Goal: Task Accomplishment & Management: Manage account settings

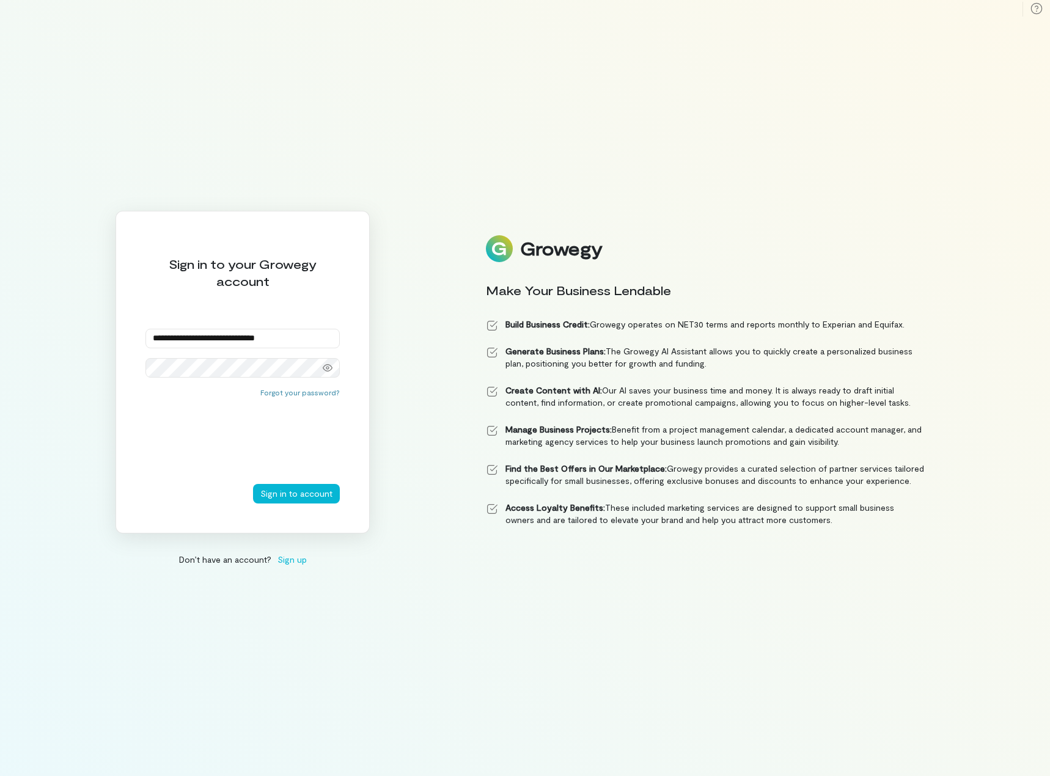
click at [279, 497] on button "Sign in to account" at bounding box center [296, 494] width 87 height 20
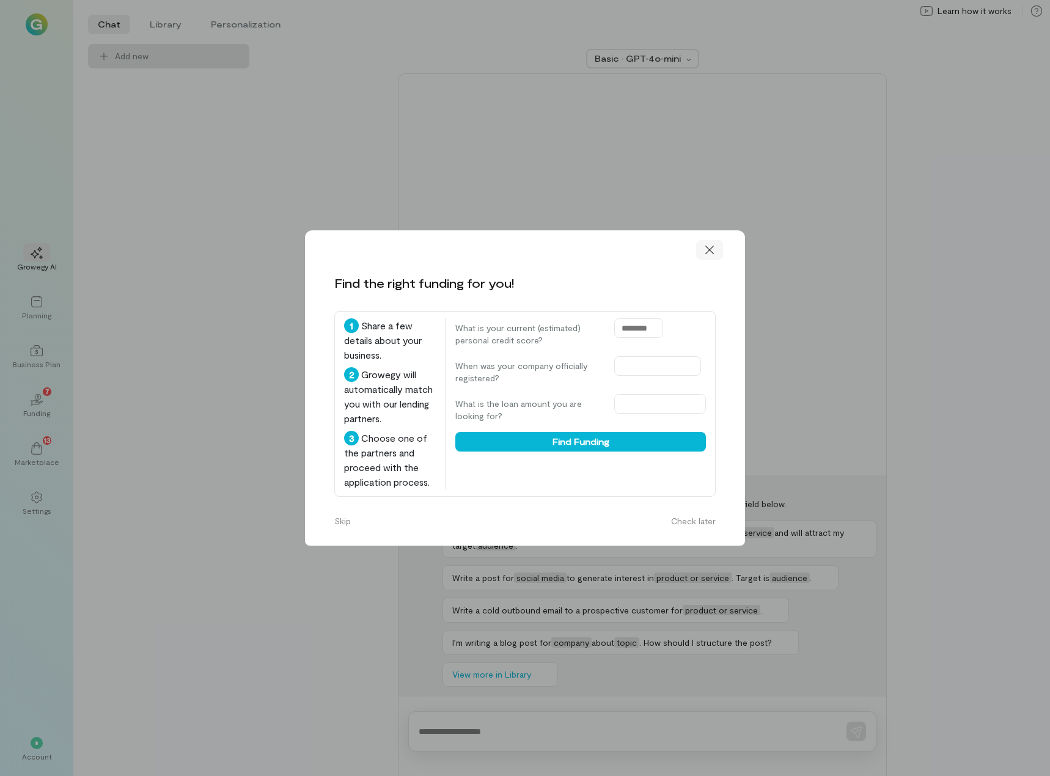
click at [709, 253] on icon at bounding box center [709, 250] width 12 height 12
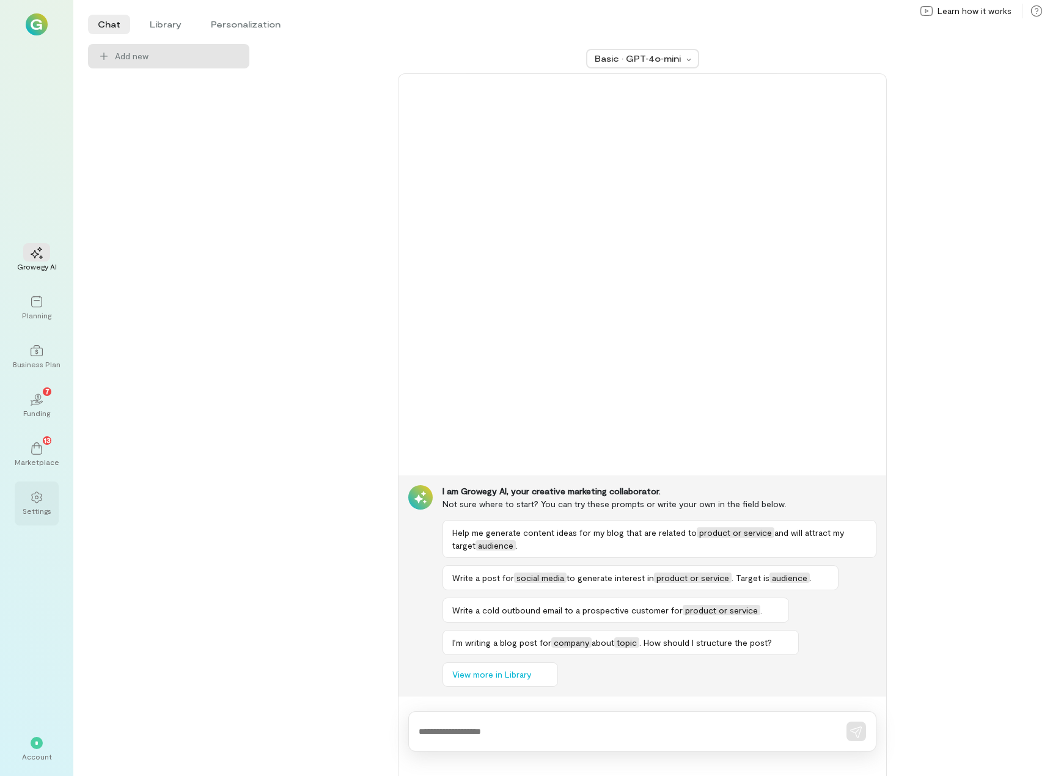
click at [39, 509] on div "Settings" at bounding box center [37, 511] width 29 height 10
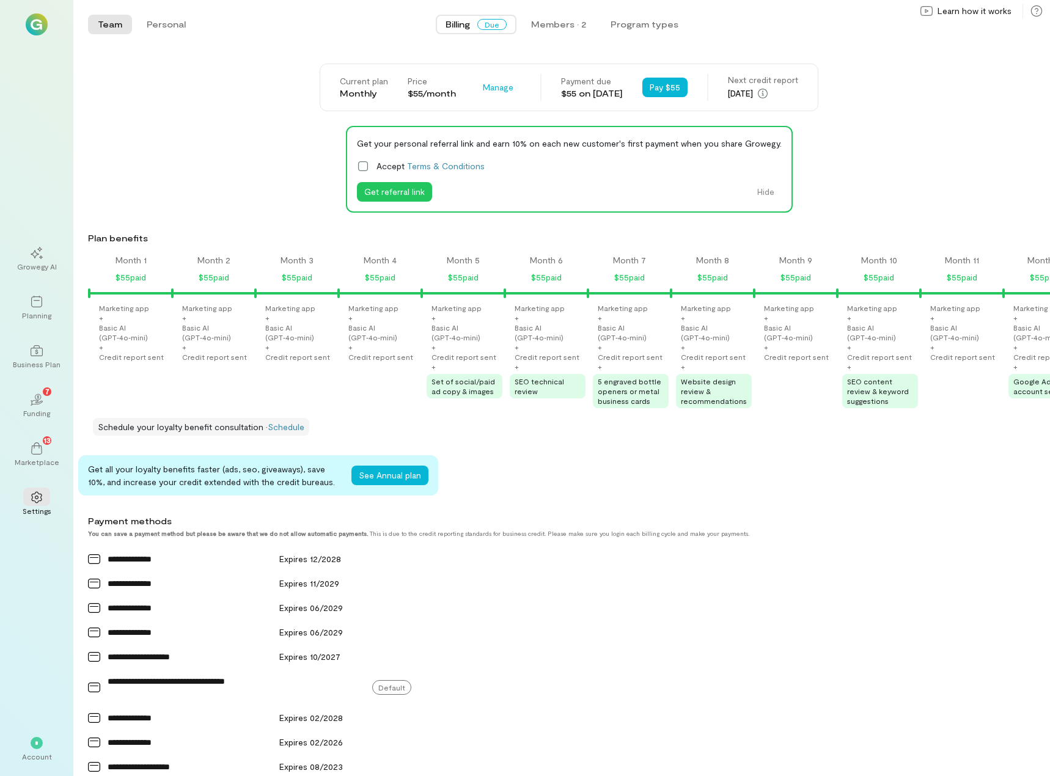
scroll to position [0, 2617]
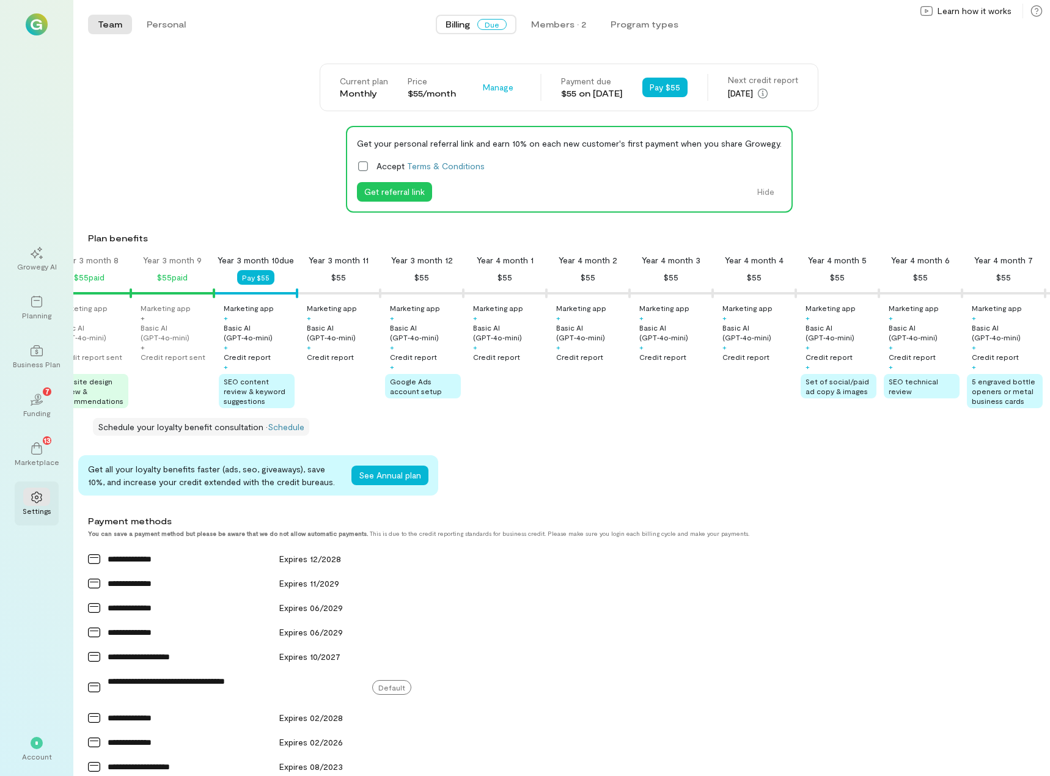
click at [40, 500] on icon at bounding box center [36, 498] width 10 height 12
click at [35, 500] on icon at bounding box center [37, 497] width 12 height 12
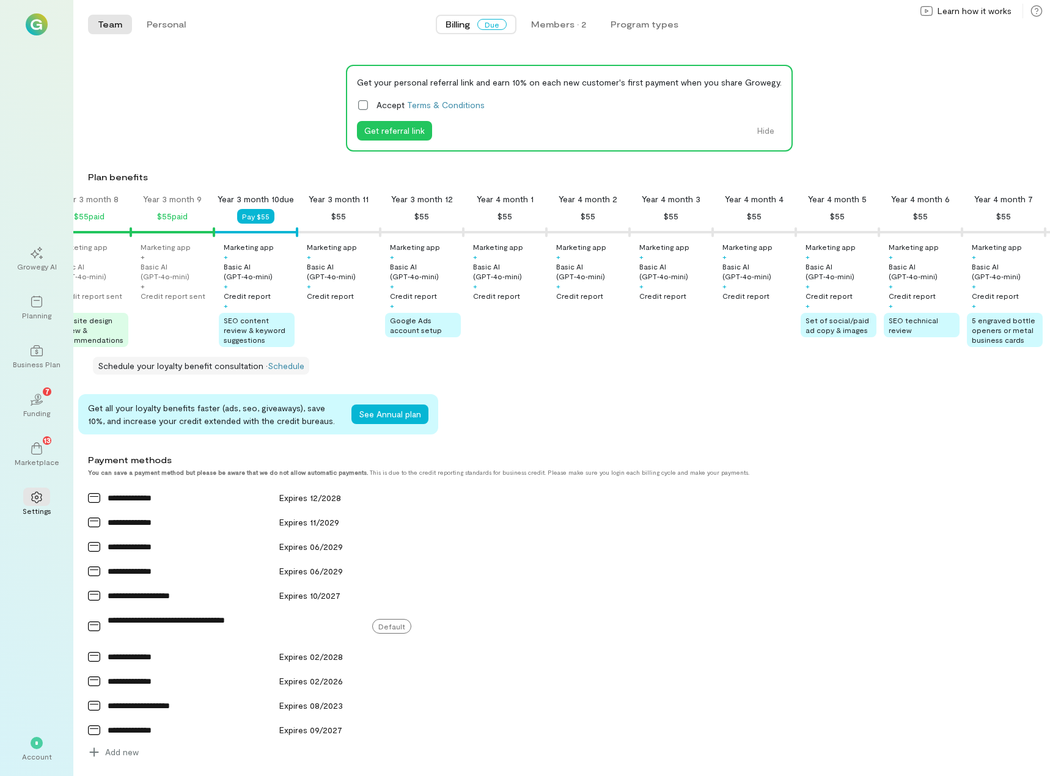
scroll to position [0, 0]
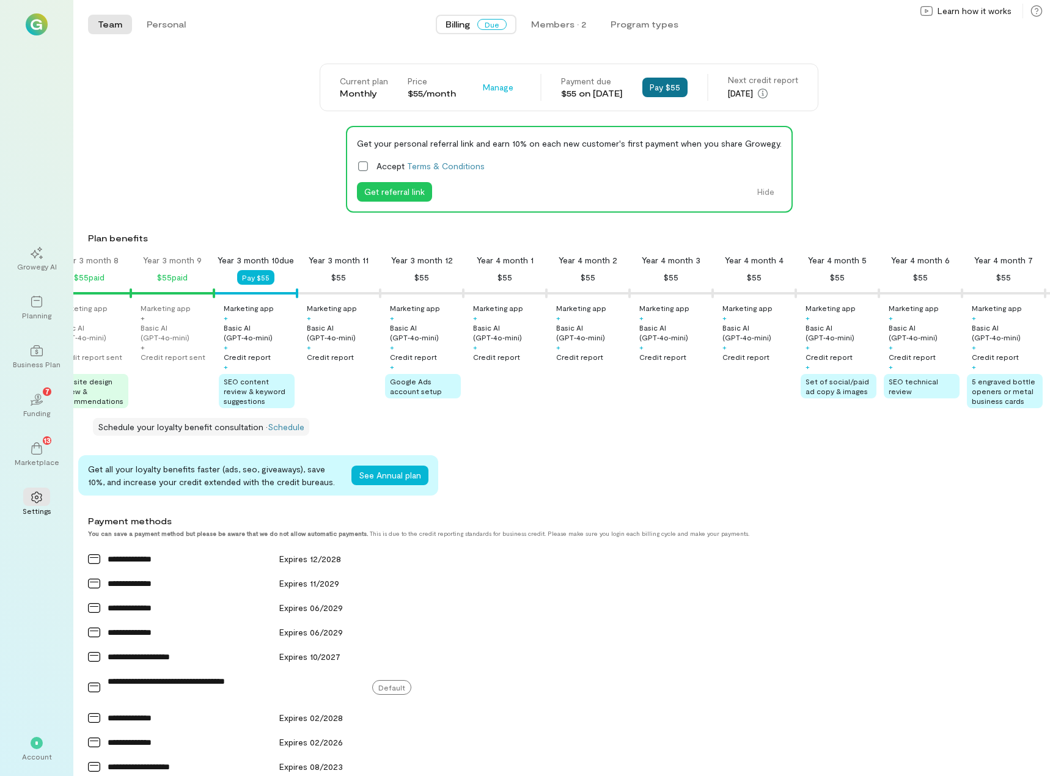
click at [665, 89] on button "Pay $55" at bounding box center [664, 88] width 45 height 20
